Goal: Transaction & Acquisition: Book appointment/travel/reservation

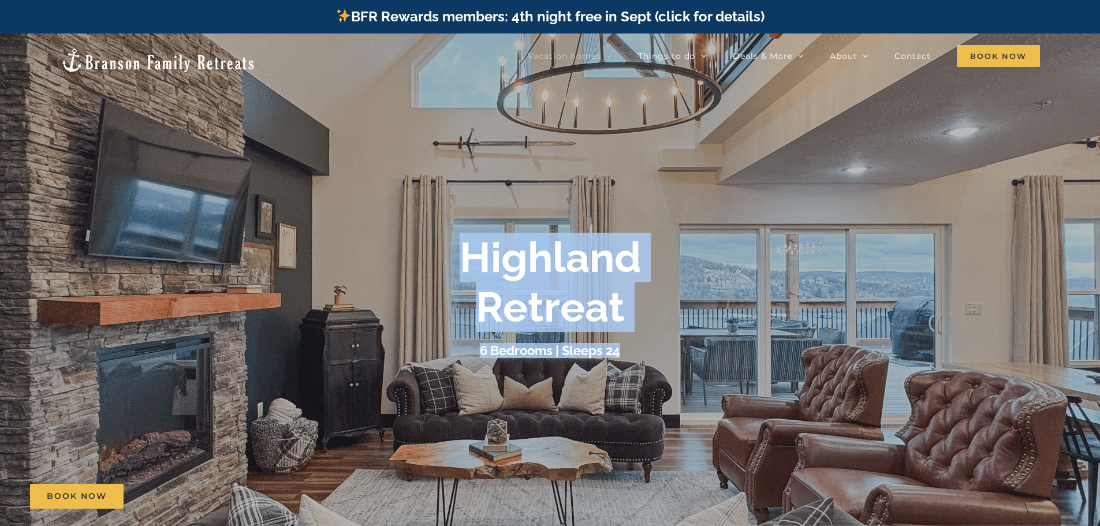
drag, startPoint x: 441, startPoint y: 281, endPoint x: 437, endPoint y: 192, distance: 88.5
click at [437, 192] on li "Highland Retreat 6 Bedrooms | Sleeps 24" at bounding box center [550, 296] width 1100 height 526
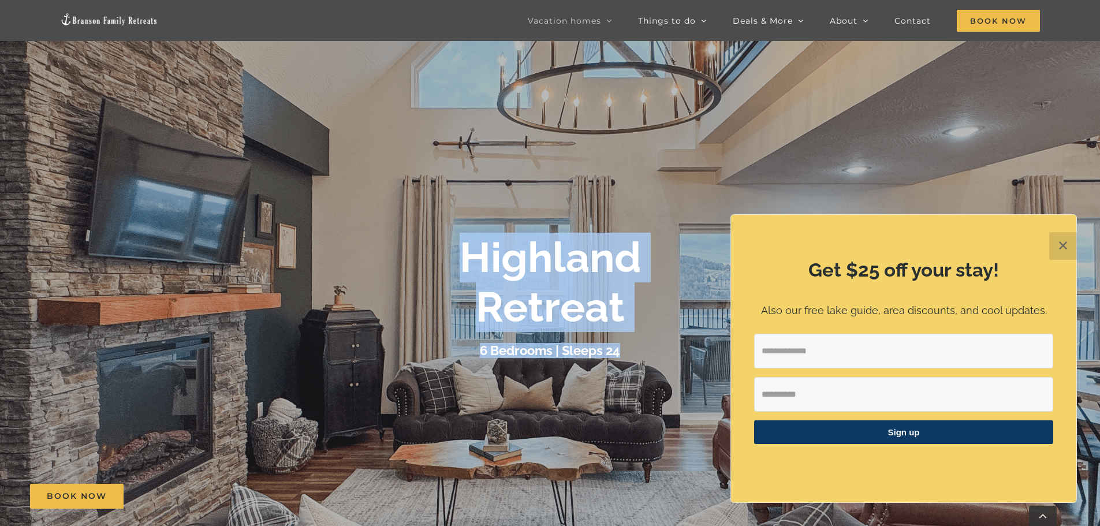
scroll to position [231, 0]
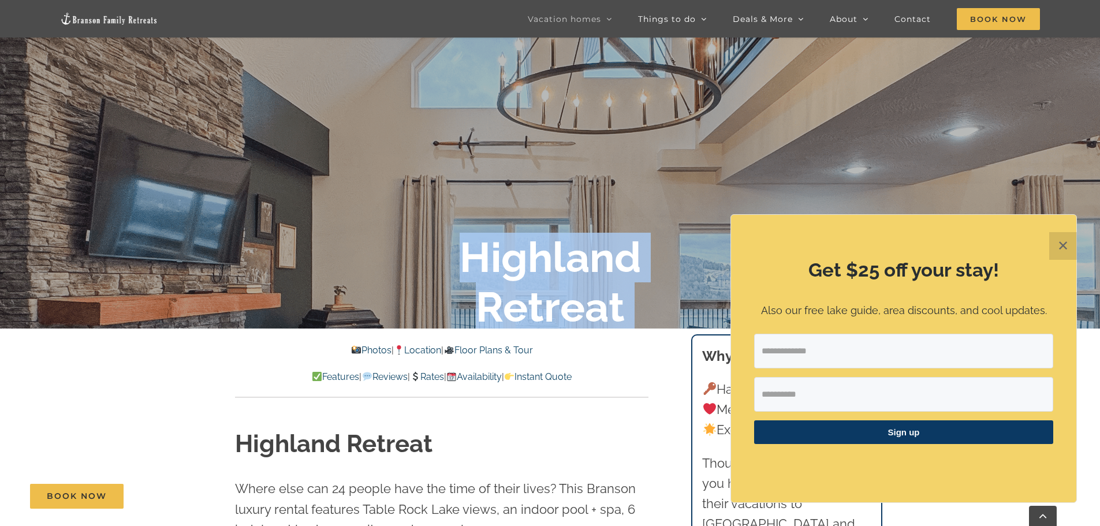
click at [1058, 247] on button "✕" at bounding box center [1063, 246] width 28 height 28
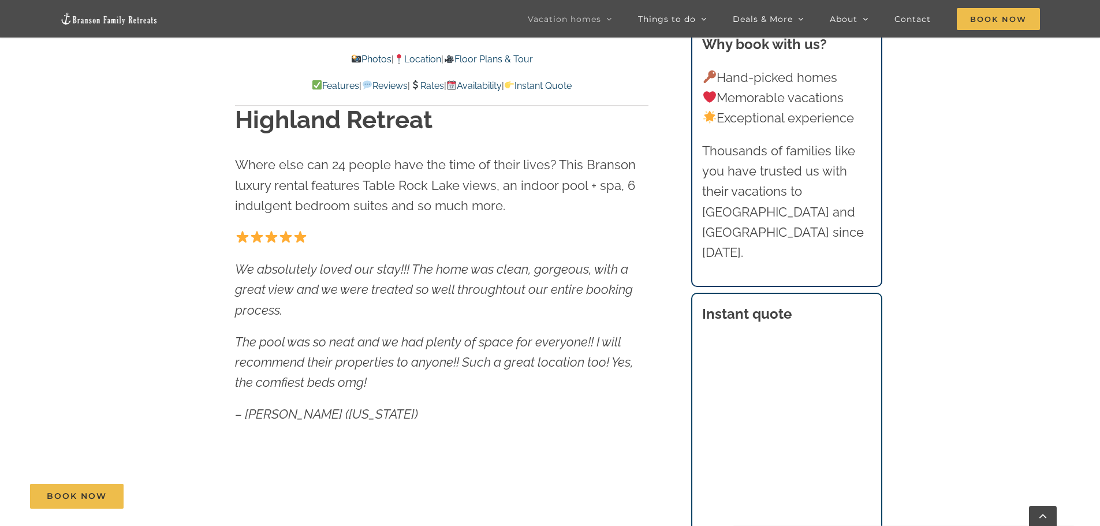
scroll to position [635, 0]
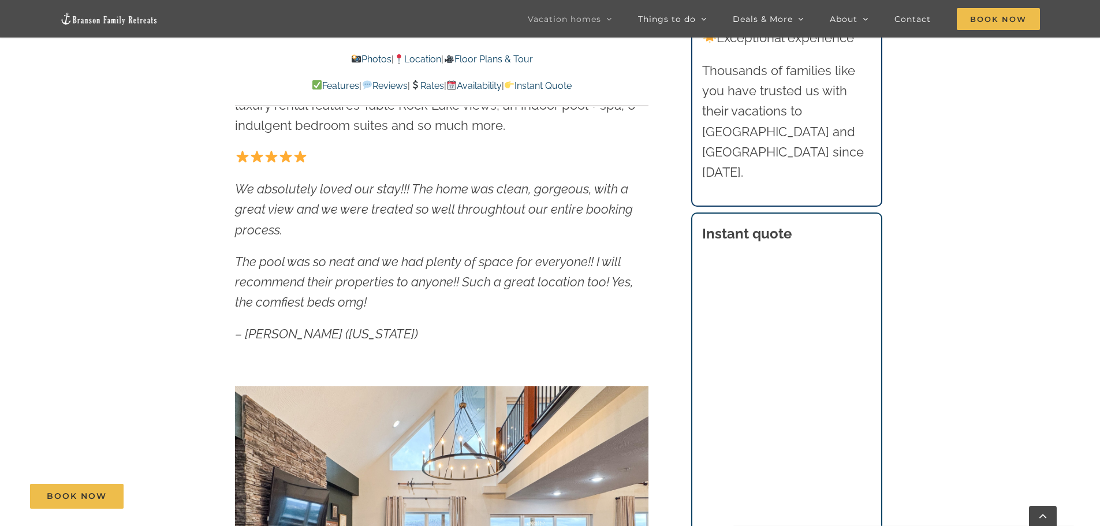
click at [877, 213] on section "Instant quote" at bounding box center [786, 447] width 191 height 468
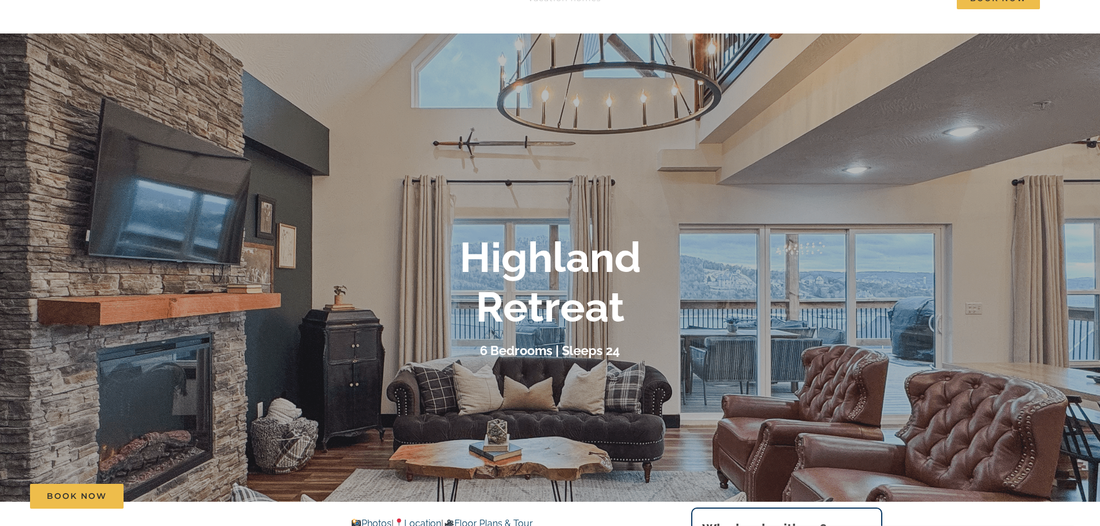
scroll to position [0, 0]
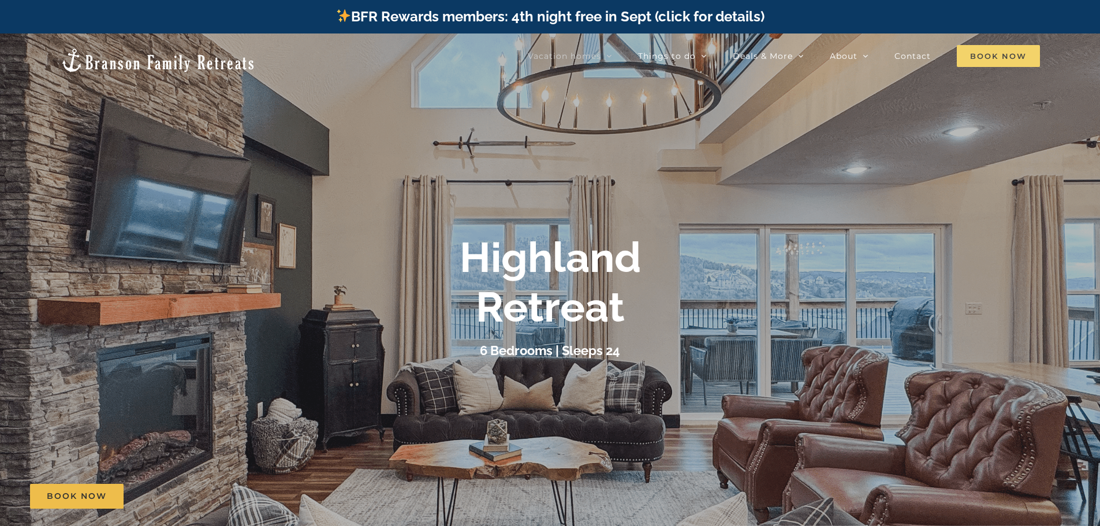
click at [962, 59] on span "Book Now" at bounding box center [998, 56] width 83 height 22
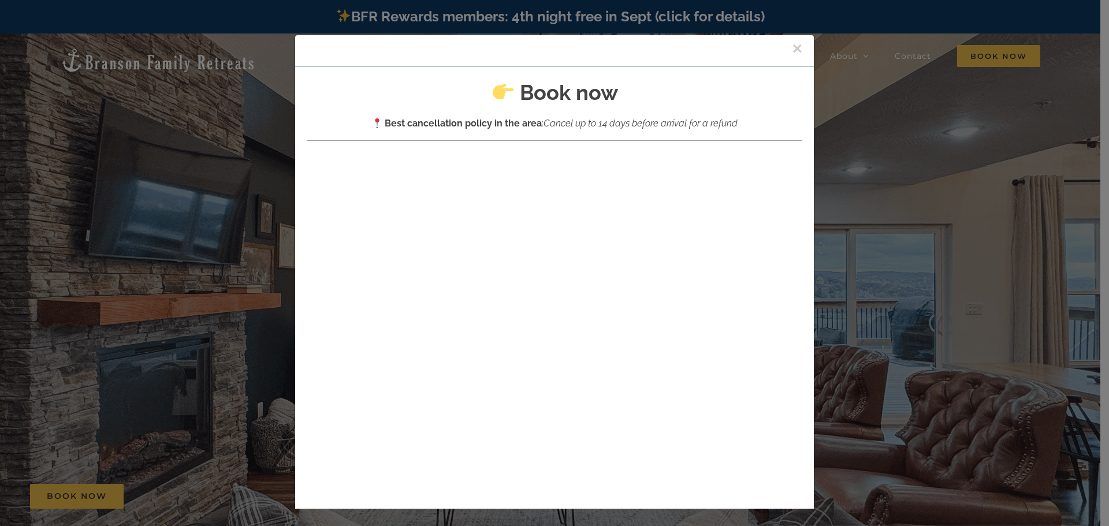
click at [792, 49] on button "×" at bounding box center [797, 48] width 10 height 17
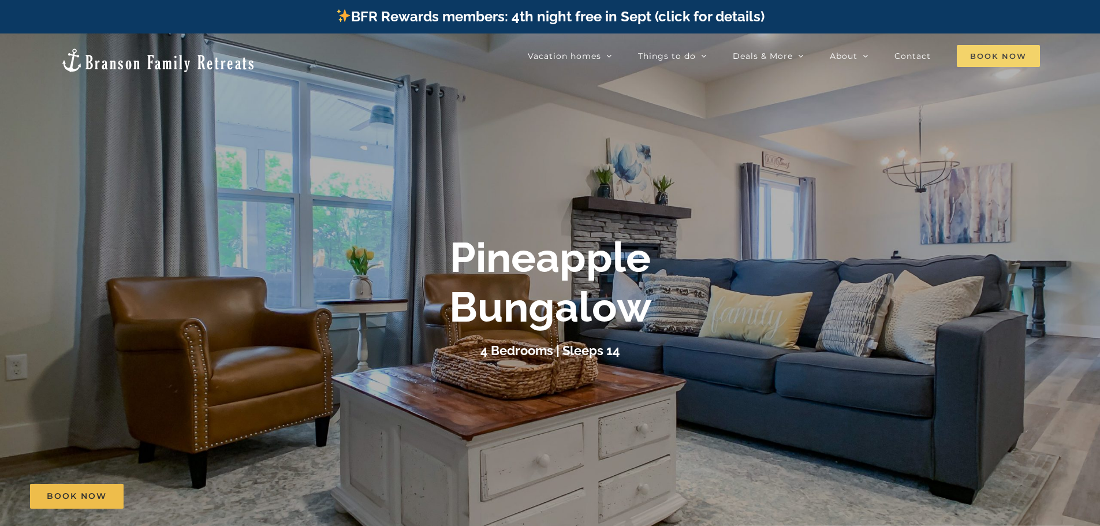
click at [999, 62] on span "Book Now" at bounding box center [998, 56] width 83 height 22
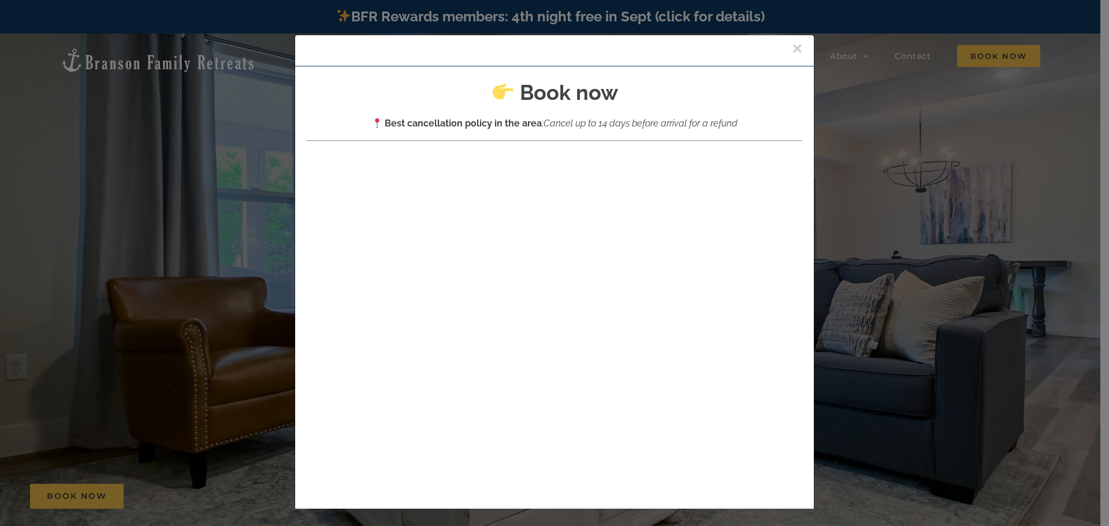
click at [465, 163] on div at bounding box center [554, 336] width 495 height 377
click at [792, 46] on button "×" at bounding box center [797, 48] width 10 height 17
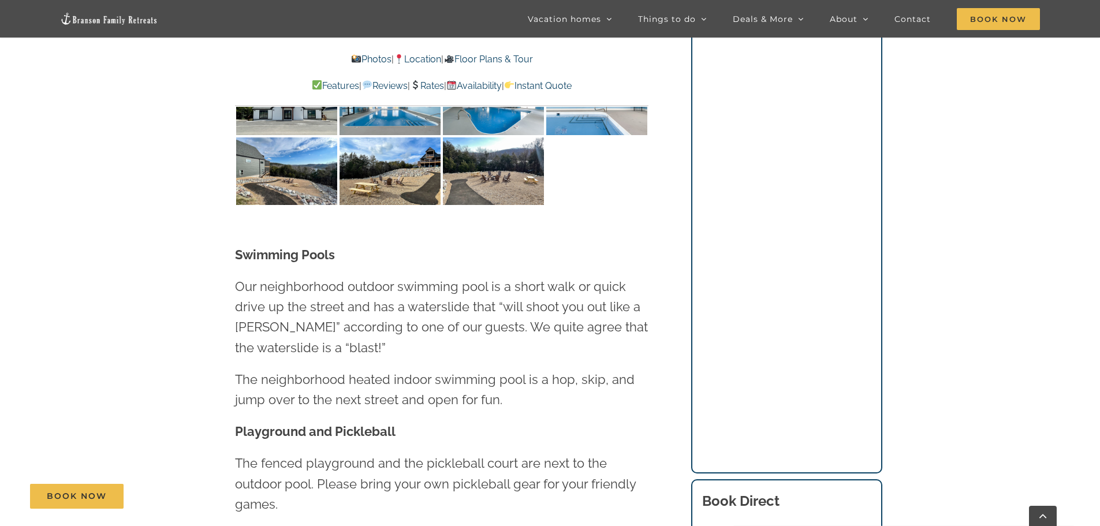
scroll to position [2137, 0]
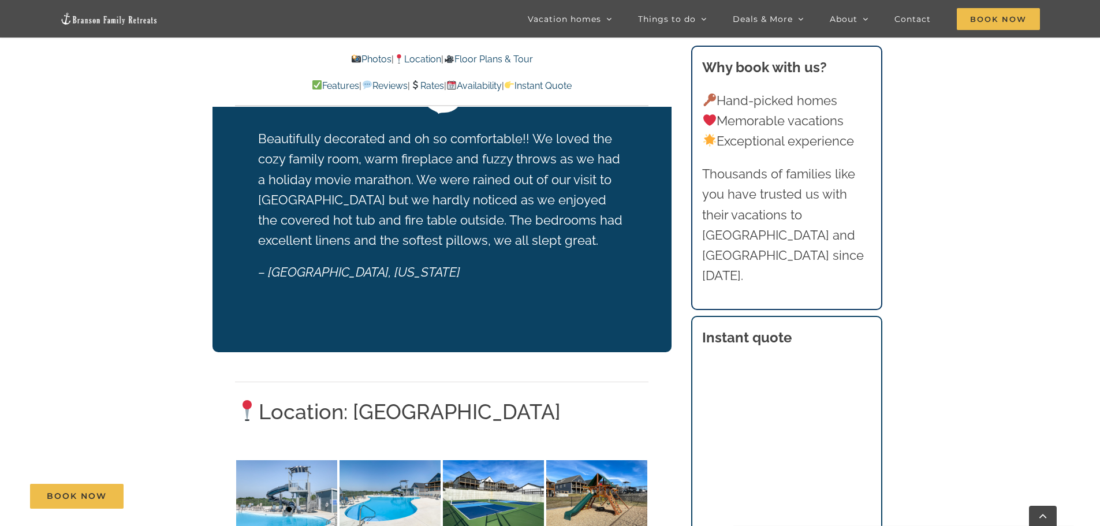
click at [521, 61] on link "Floor Plans & Tour" at bounding box center [488, 59] width 89 height 11
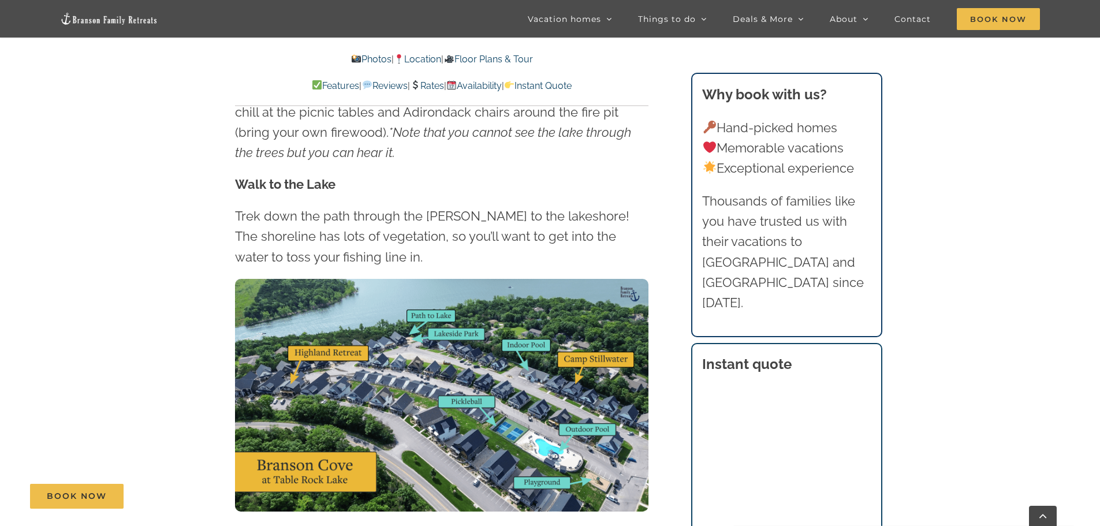
scroll to position [2749, 0]
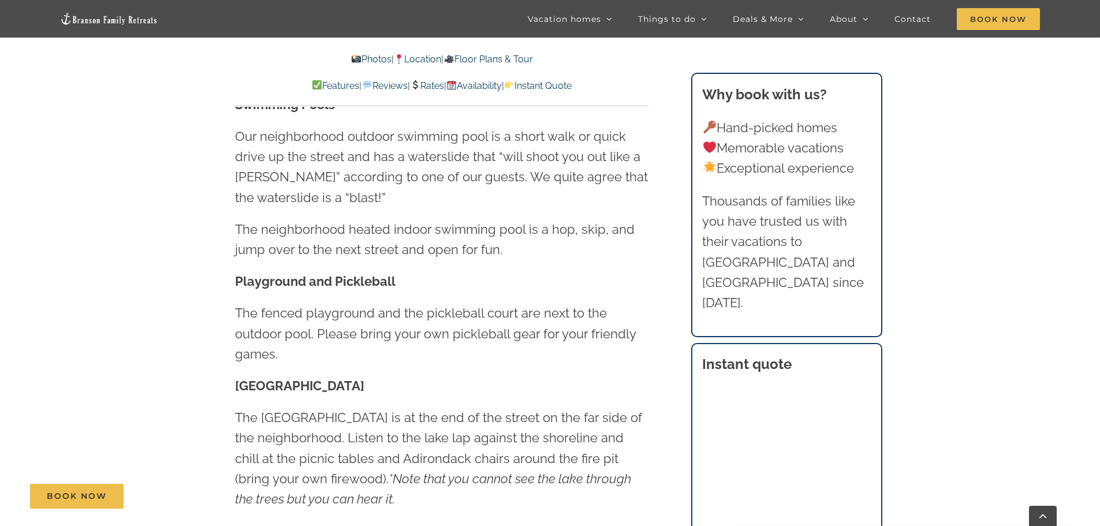
click at [416, 83] on img at bounding box center [415, 84] width 9 height 9
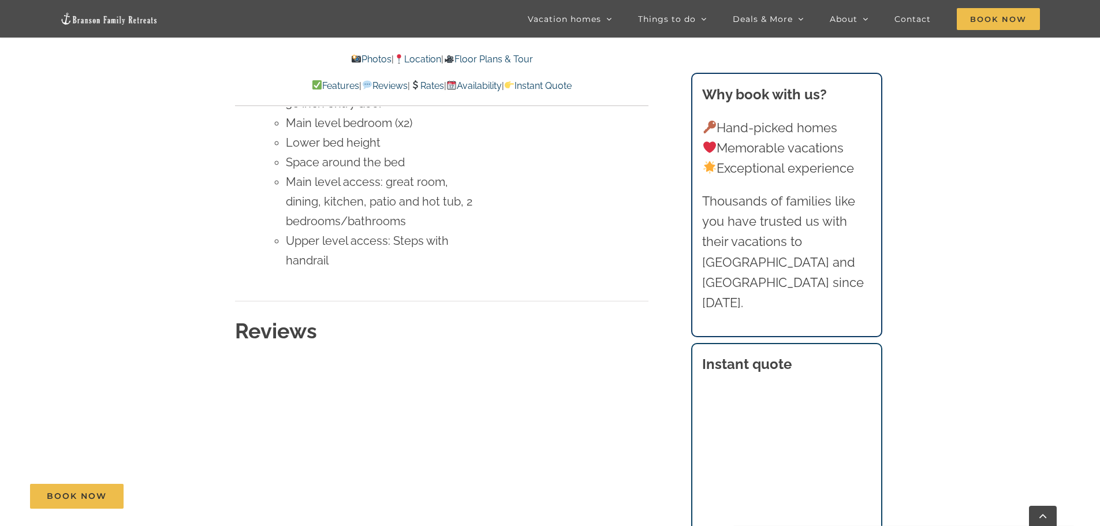
scroll to position [5480, 0]
